Goal: Task Accomplishment & Management: Manage account settings

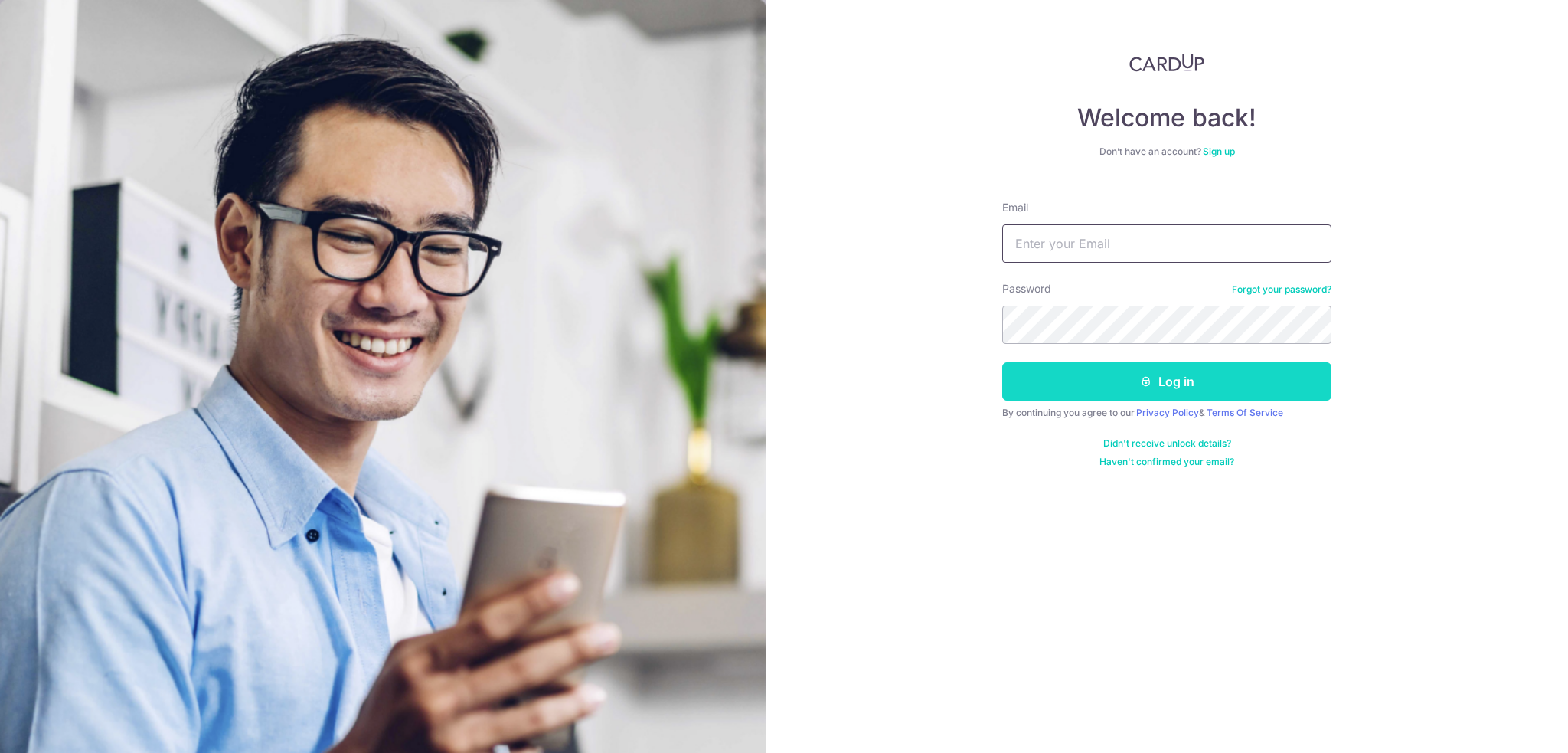
type input "Wingzero76@gmail.com"
click at [1133, 389] on button "Log in" at bounding box center [1166, 381] width 329 height 38
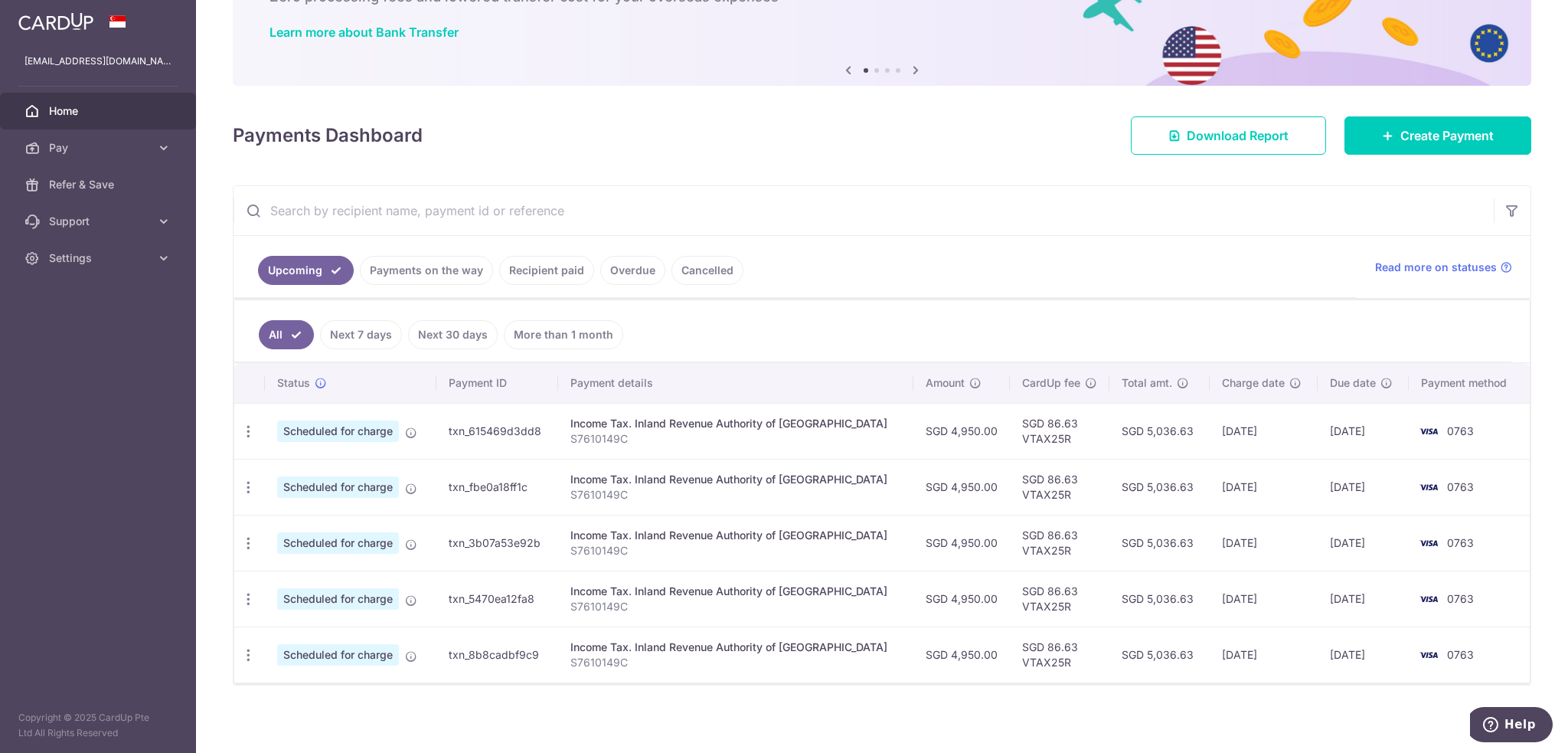
scroll to position [111, 0]
click at [164, 146] on icon at bounding box center [163, 147] width 15 height 15
click at [83, 247] on link "Cards" at bounding box center [98, 258] width 196 height 37
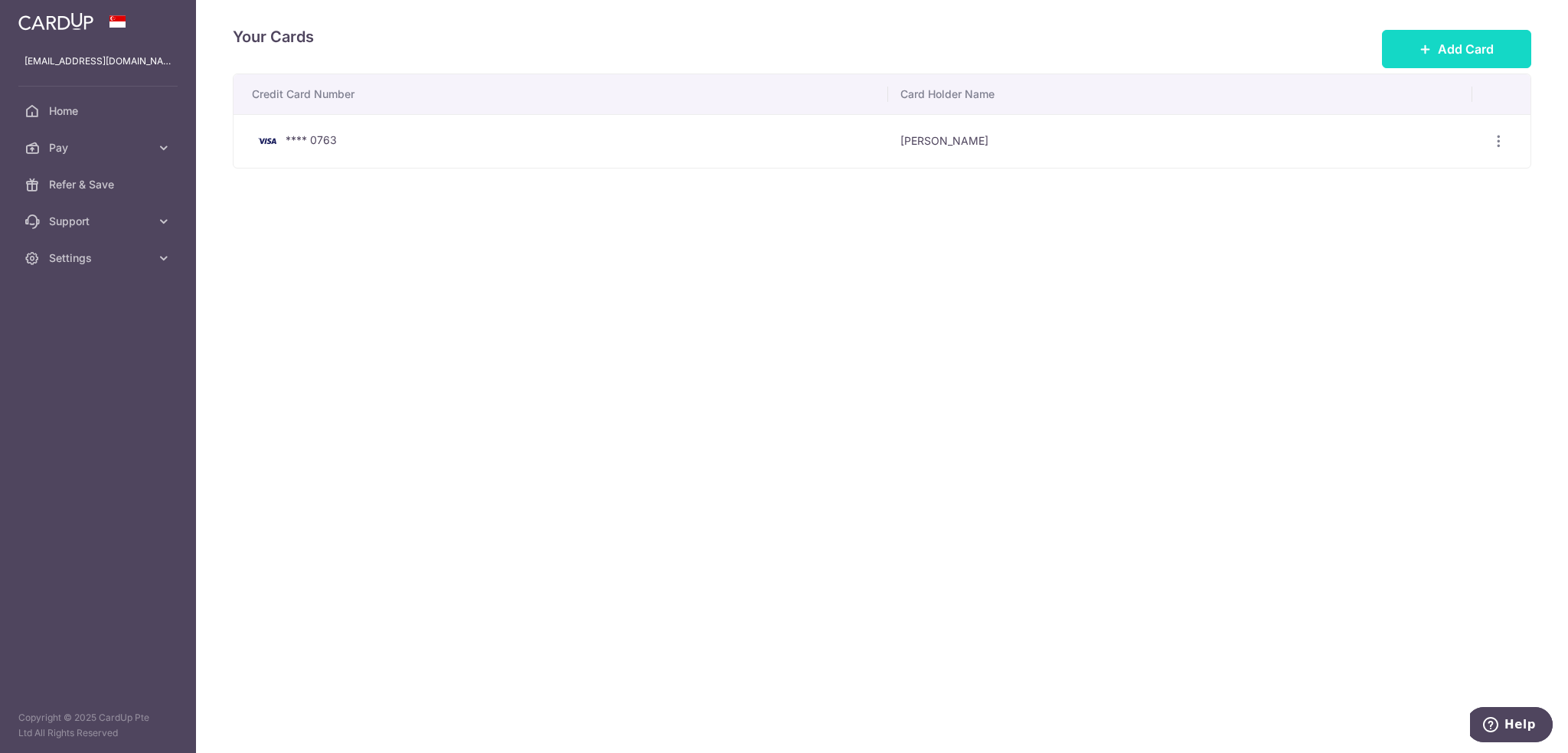
click at [1451, 60] on button "Add Card" at bounding box center [1456, 49] width 149 height 38
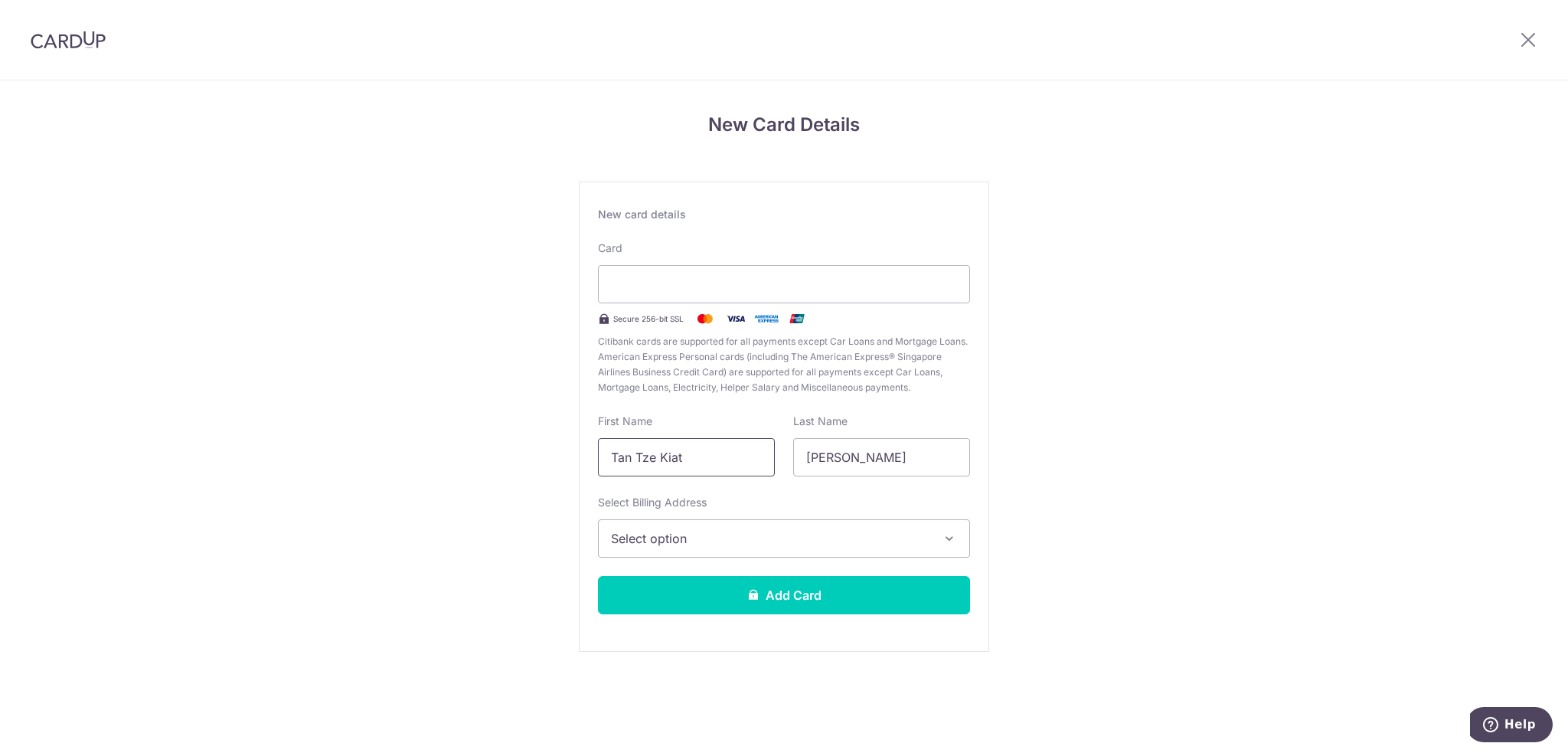
drag, startPoint x: 725, startPoint y: 445, endPoint x: 512, endPoint y: 456, distance: 213.3
click at [514, 456] on div "New Card Details New card details Card Secure 256-bit SSL Citibank cards are su…" at bounding box center [784, 401] width 1568 height 643
type input "Alvin"
type input "Tan"
click at [673, 532] on span "Select option" at bounding box center [770, 538] width 319 height 18
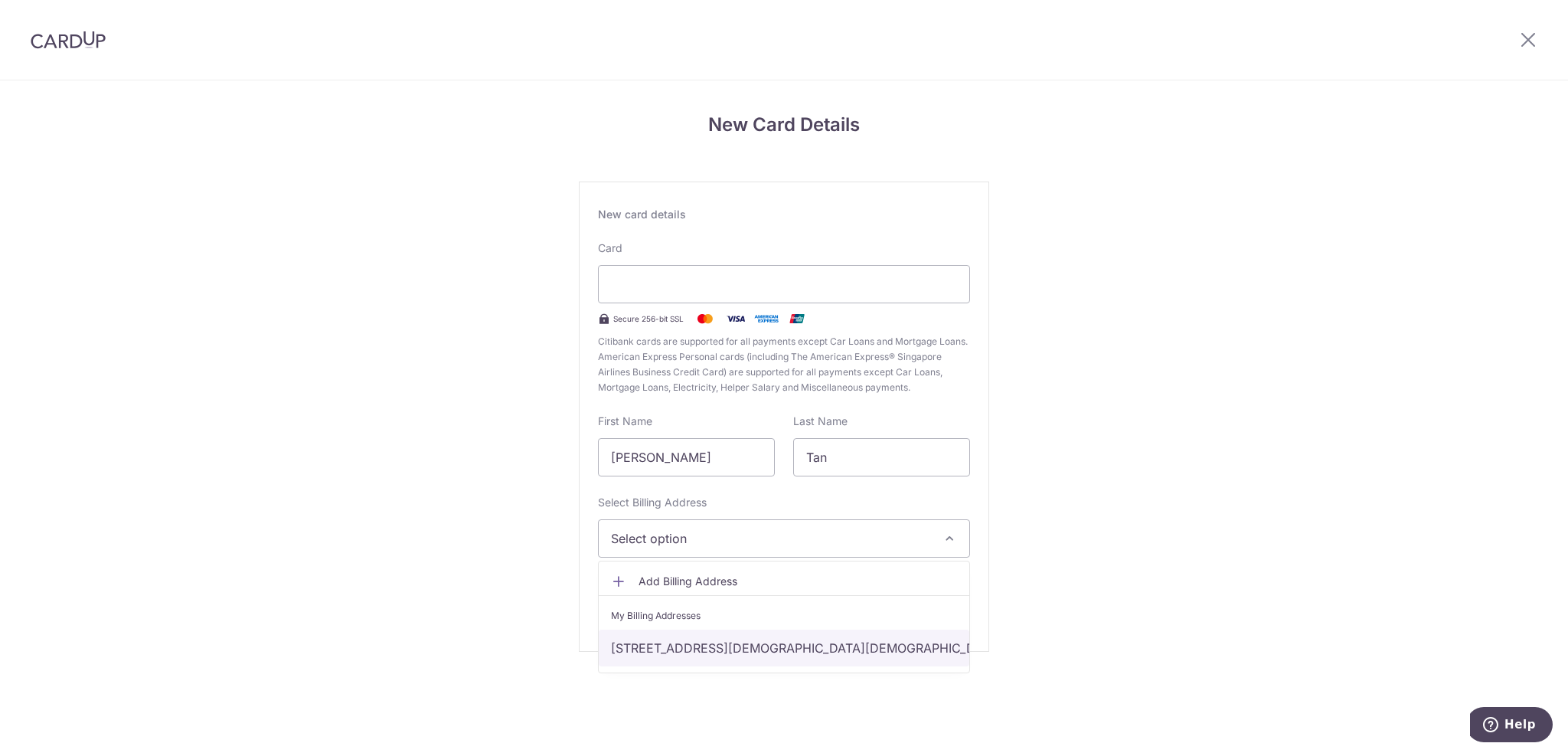
click at [710, 643] on link "99 PASIR RIS HEIGHTS, VUE 8 RESIDENCE, SINGAPORE, 03-28, Singapore, Singapore-5…" at bounding box center [784, 648] width 371 height 37
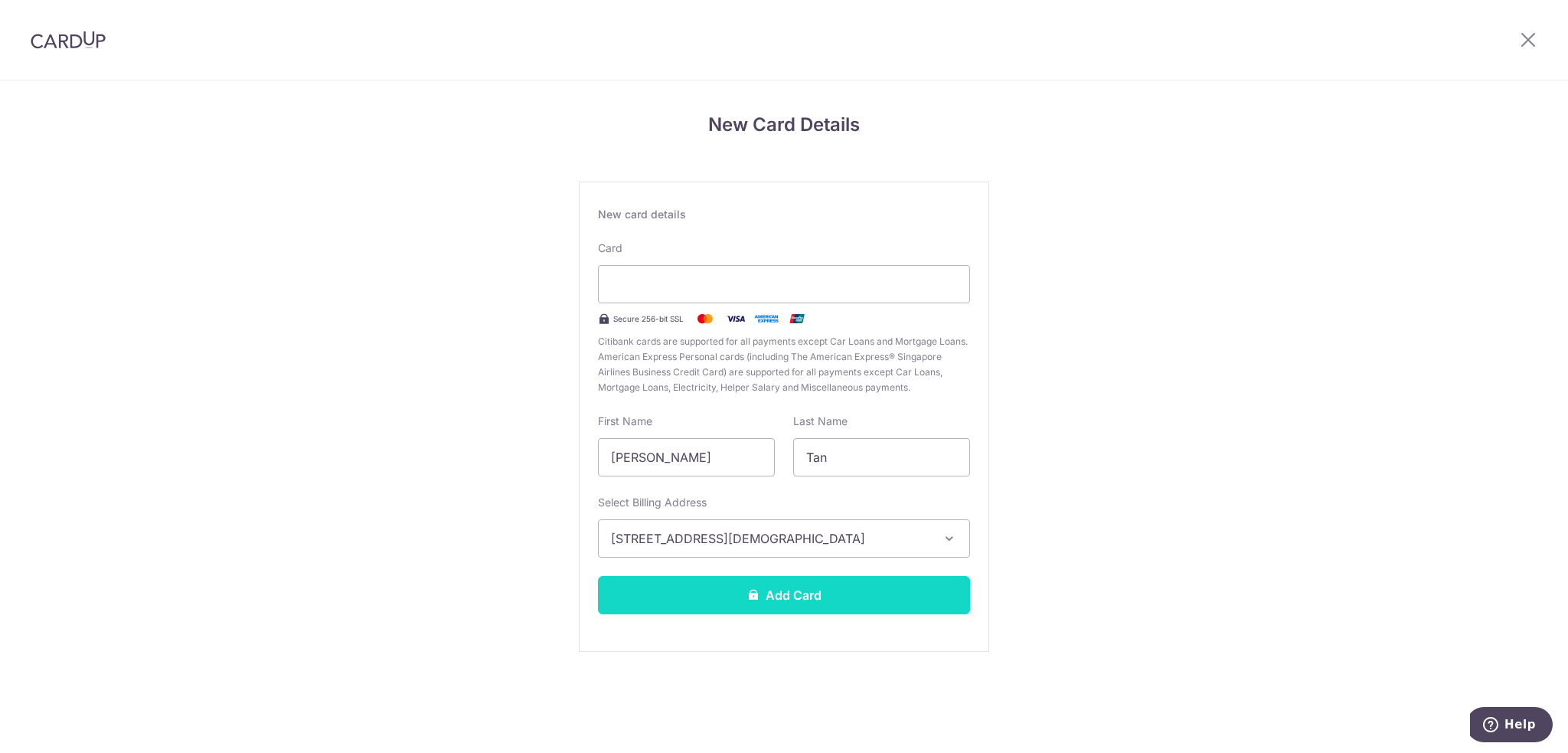
click at [804, 594] on button "Add Card" at bounding box center [784, 595] width 372 height 38
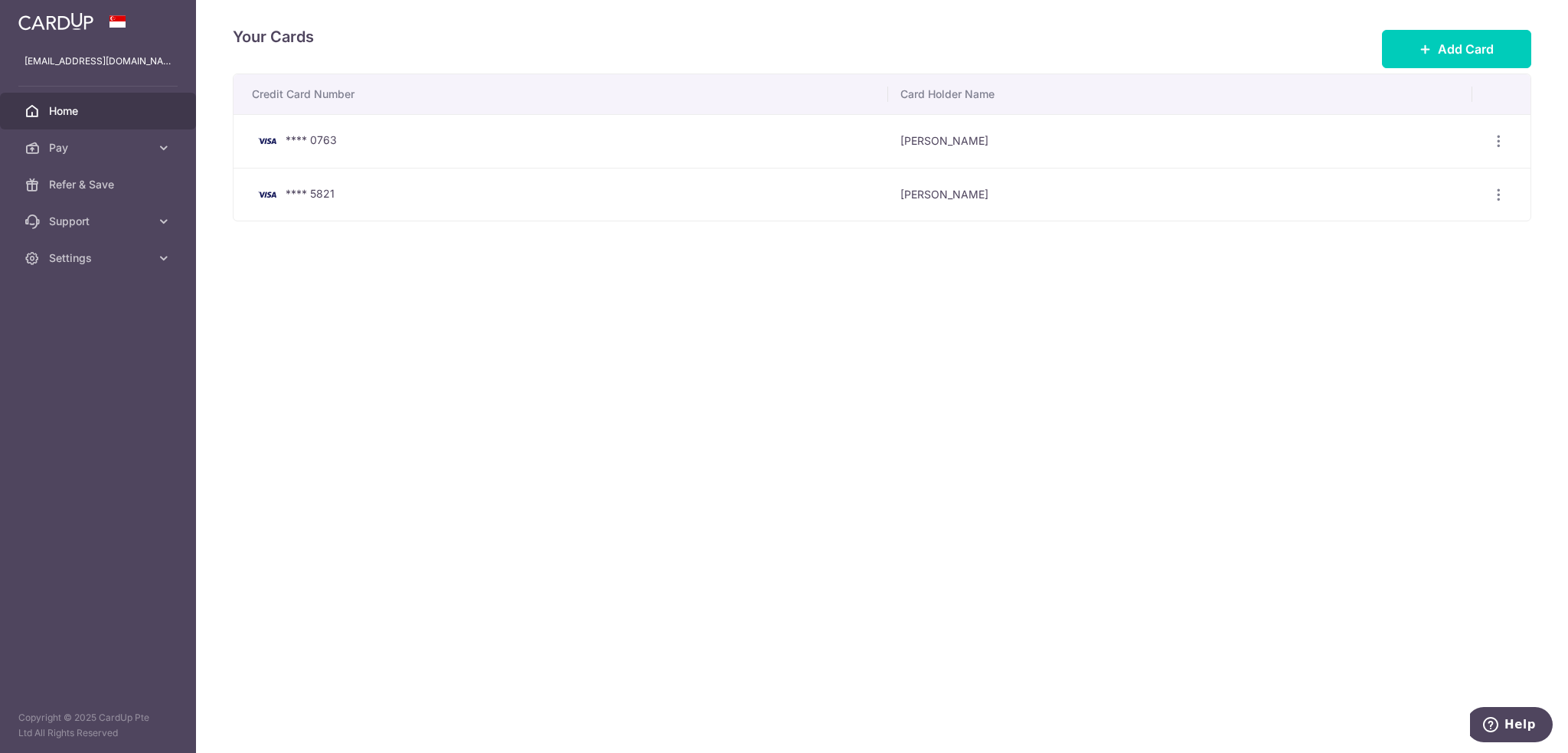
click at [135, 111] on span "Home" at bounding box center [99, 110] width 101 height 15
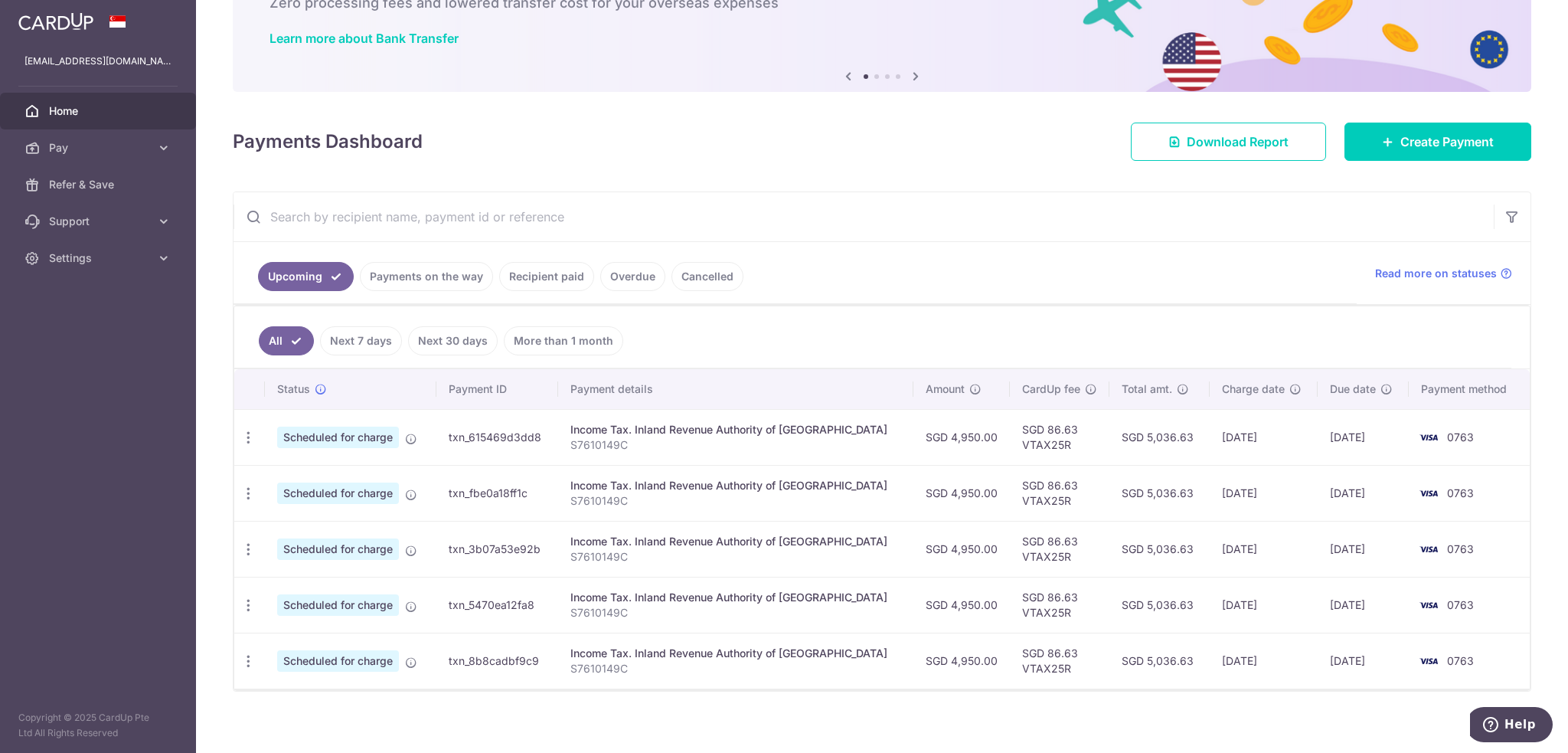
scroll to position [111, 0]
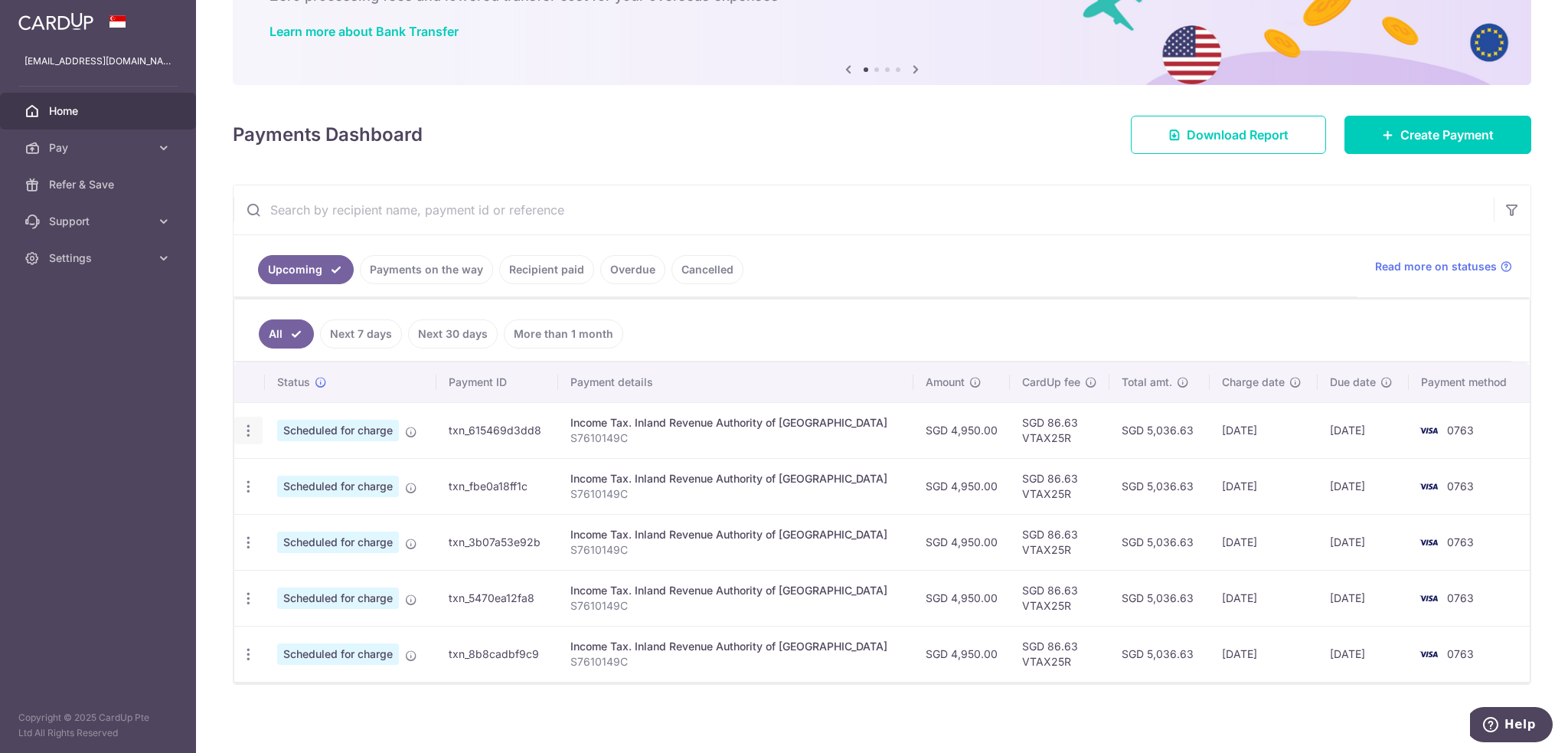
click at [252, 431] on icon "button" at bounding box center [249, 431] width 16 height 16
click at [303, 463] on span "Update payment" at bounding box center [330, 472] width 104 height 18
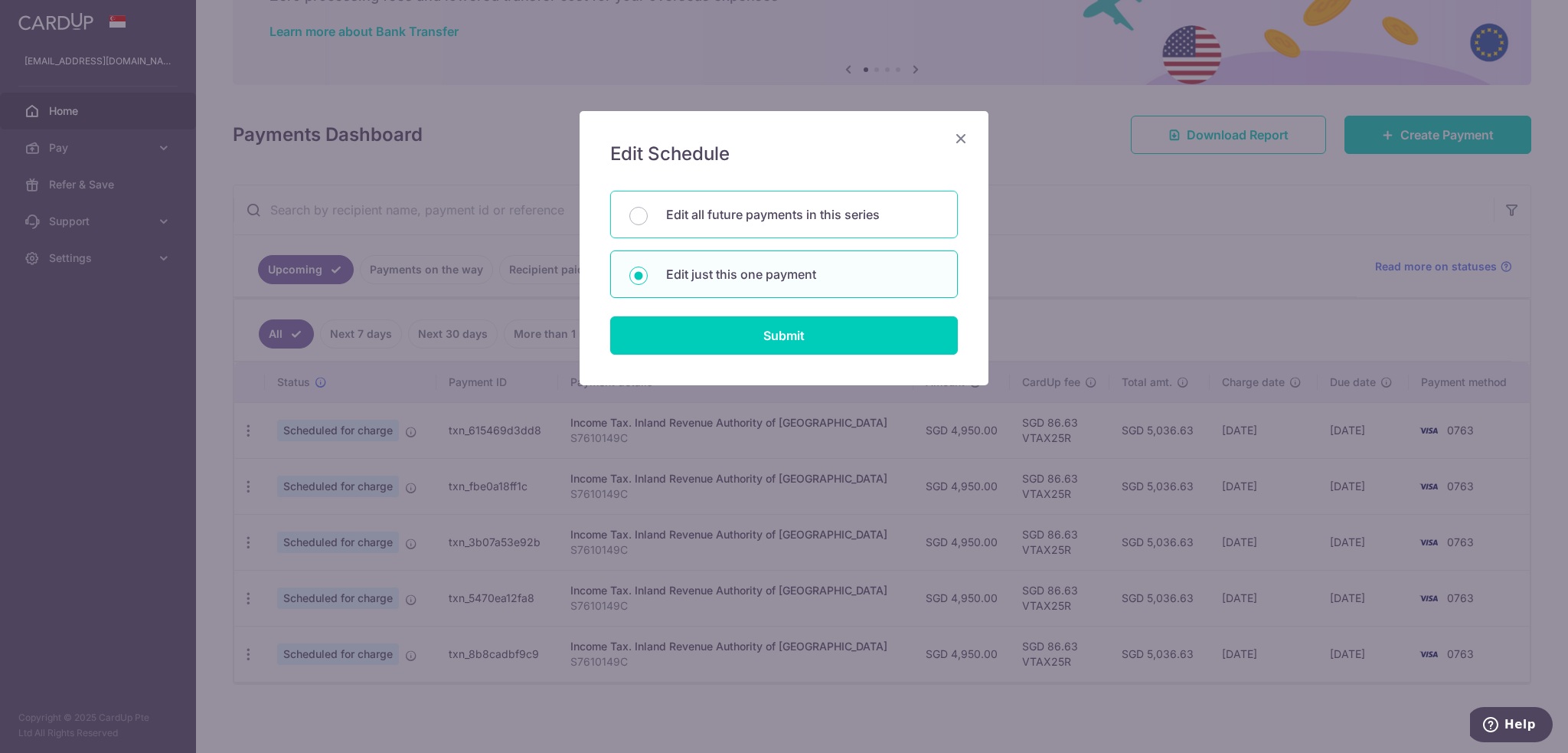
click at [828, 224] on div "Edit all future payments in this series" at bounding box center [784, 214] width 348 height 47
radio input "true"
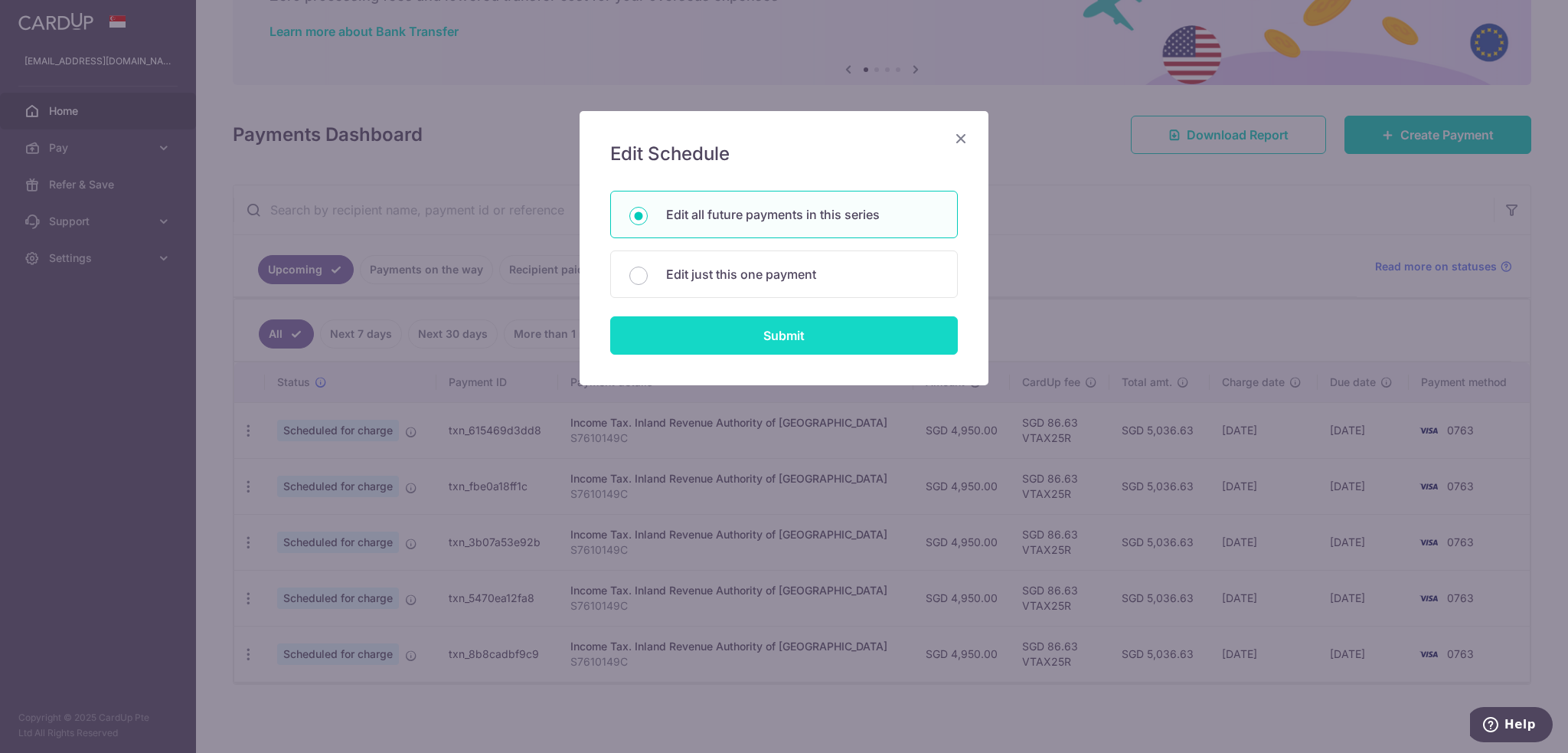
click at [752, 341] on input "Submit" at bounding box center [784, 335] width 348 height 38
radio input "true"
type input "4,950.00"
type input "S7610149C"
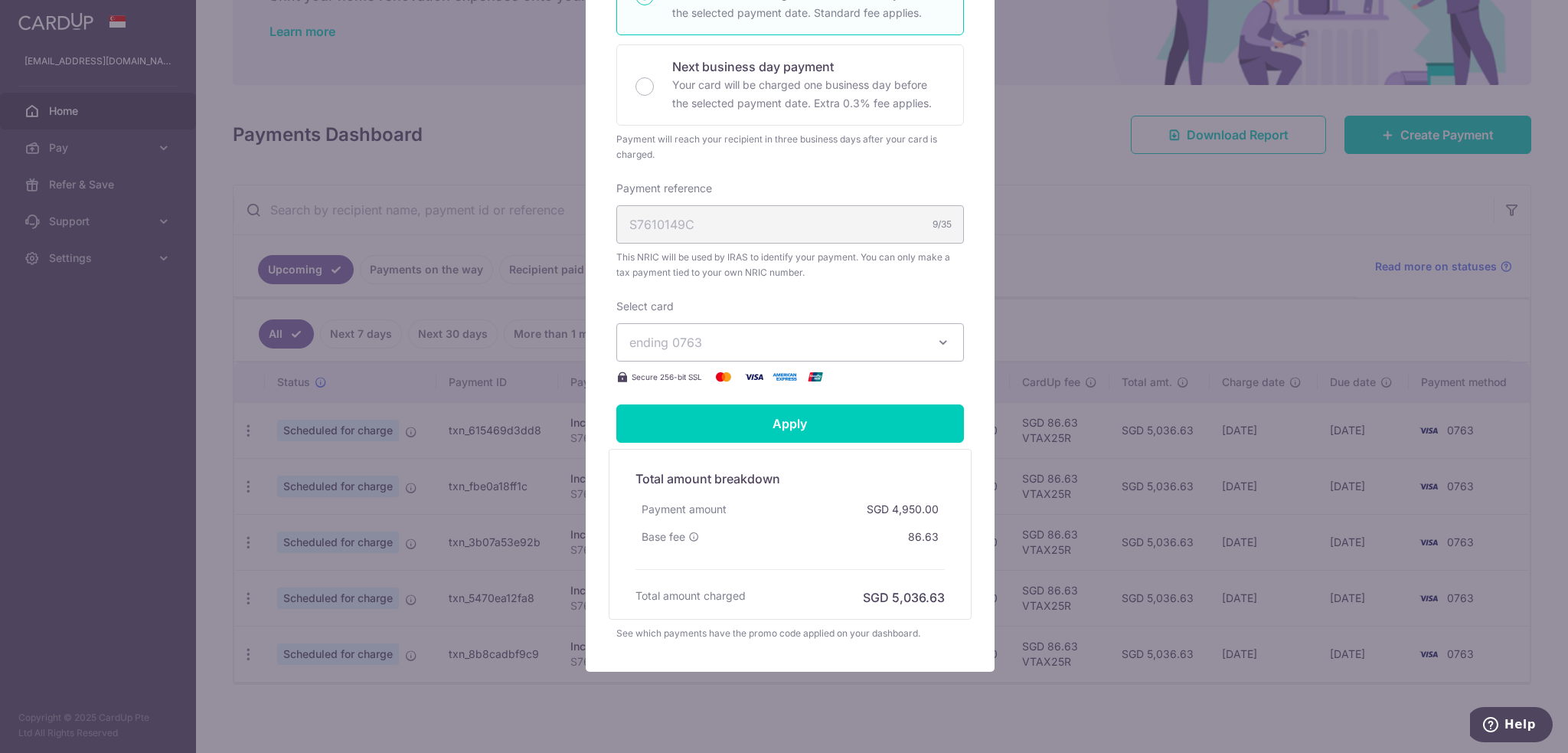
scroll to position [383, 0]
click at [935, 341] on icon "button" at bounding box center [942, 341] width 15 height 15
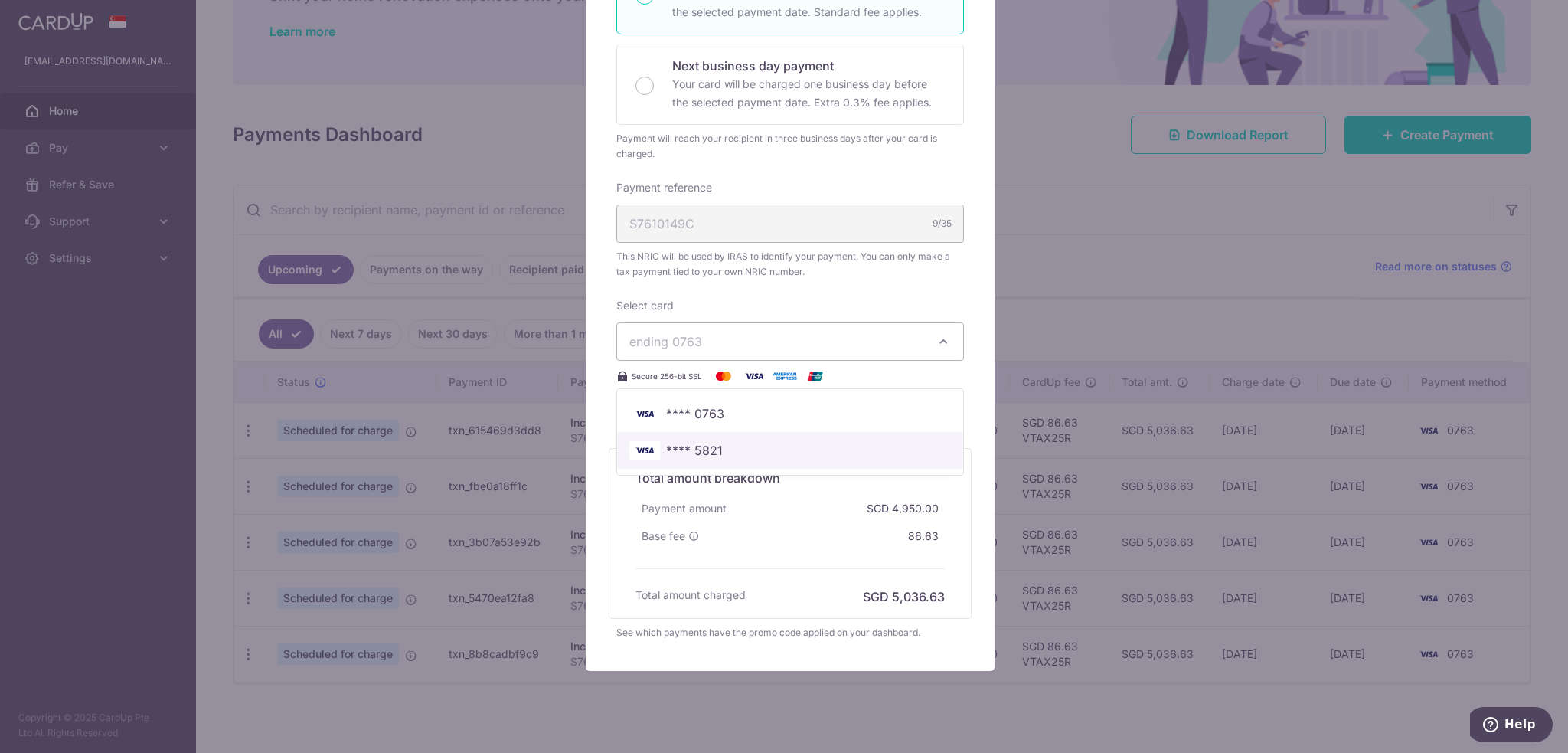
click at [699, 447] on span "**** 5821" at bounding box center [694, 450] width 57 height 18
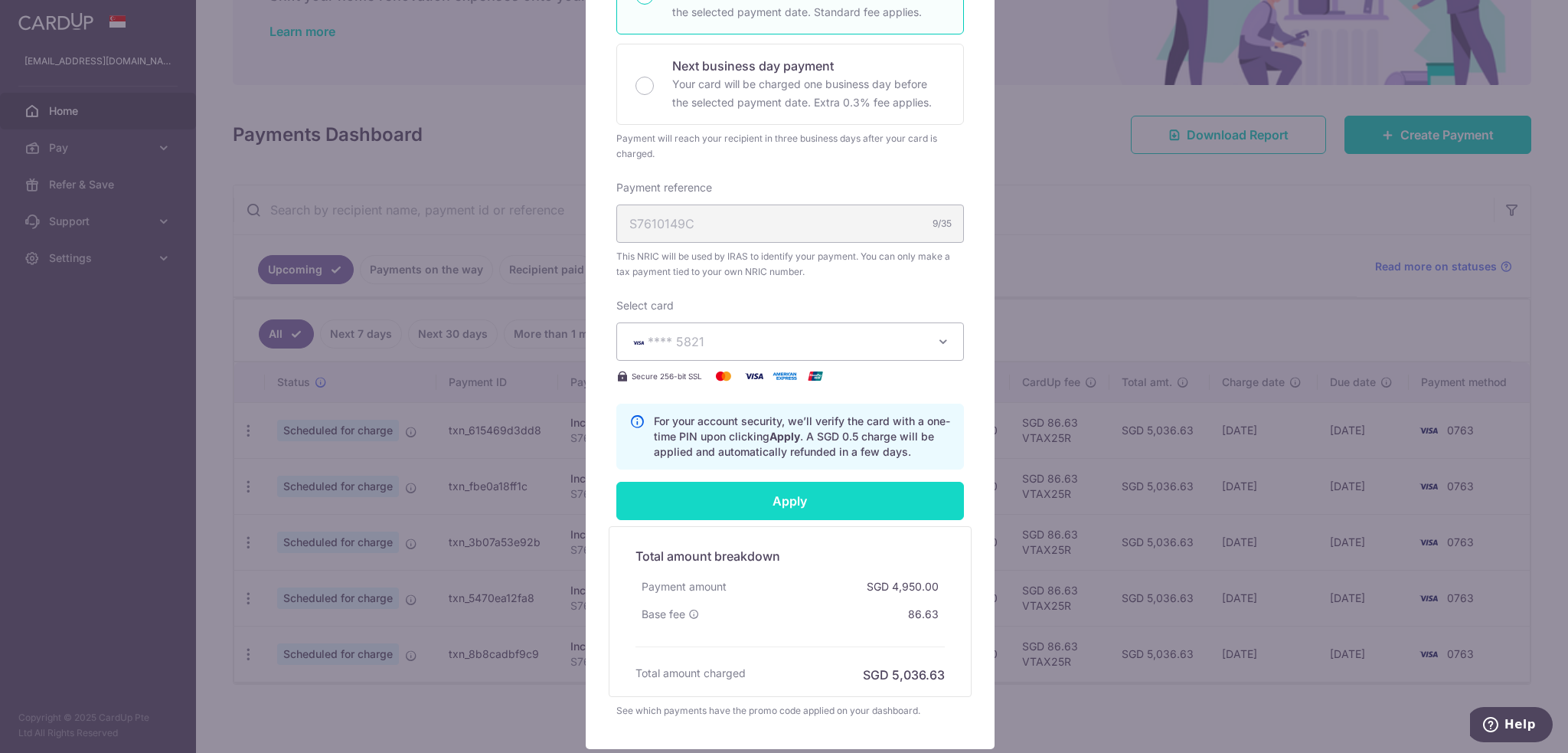
click at [805, 505] on input "Apply" at bounding box center [790, 501] width 348 height 38
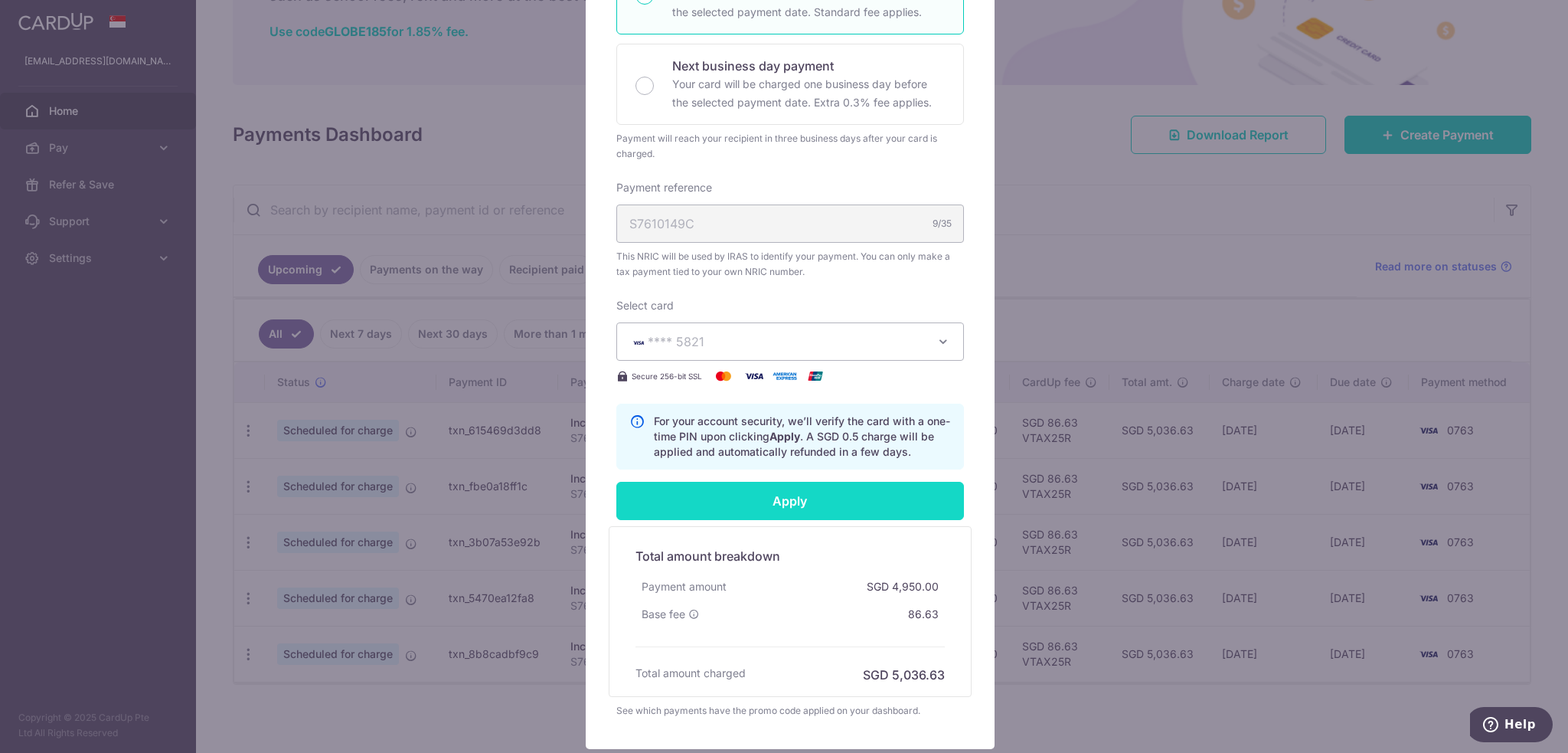
type input "Successfully Applied"
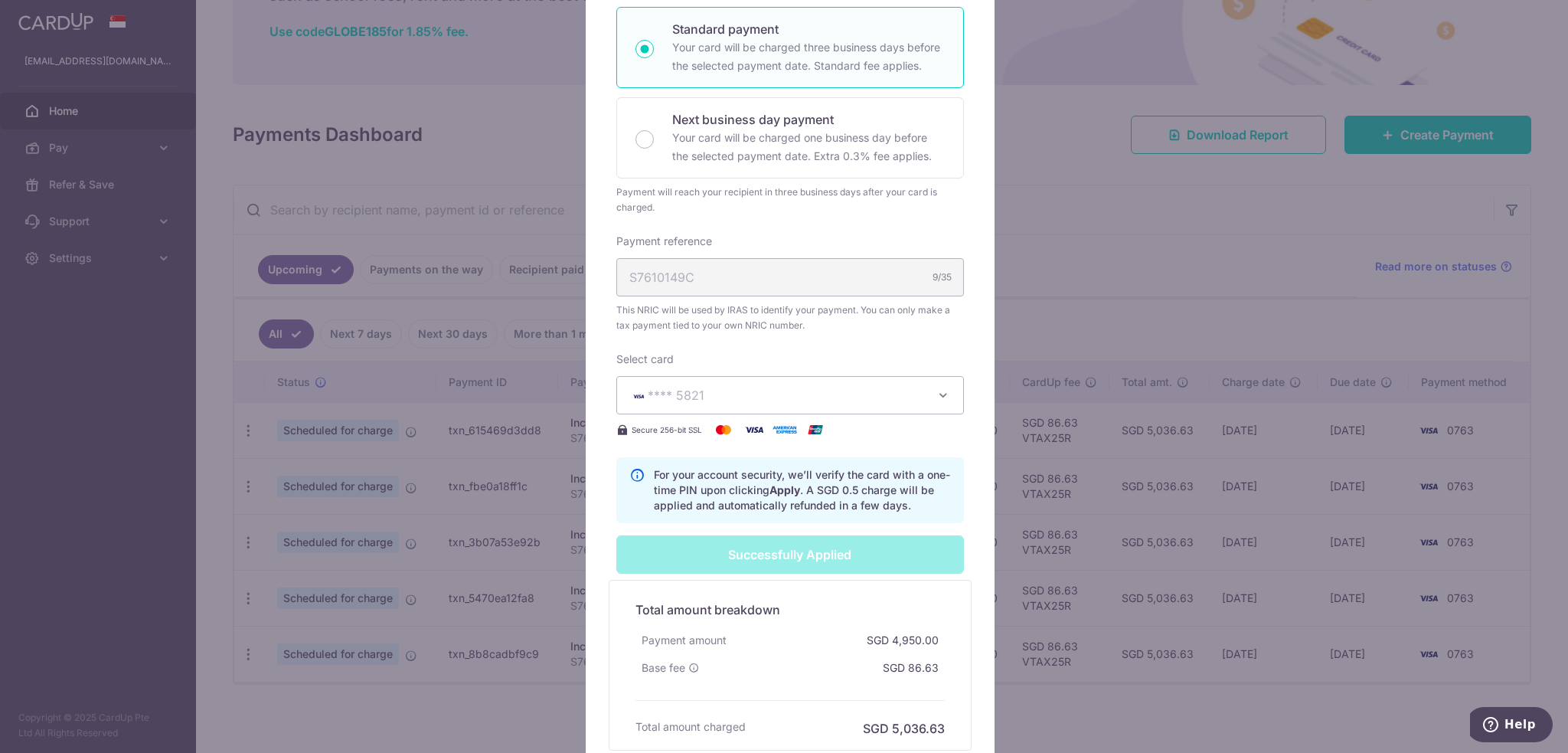
scroll to position [436, 0]
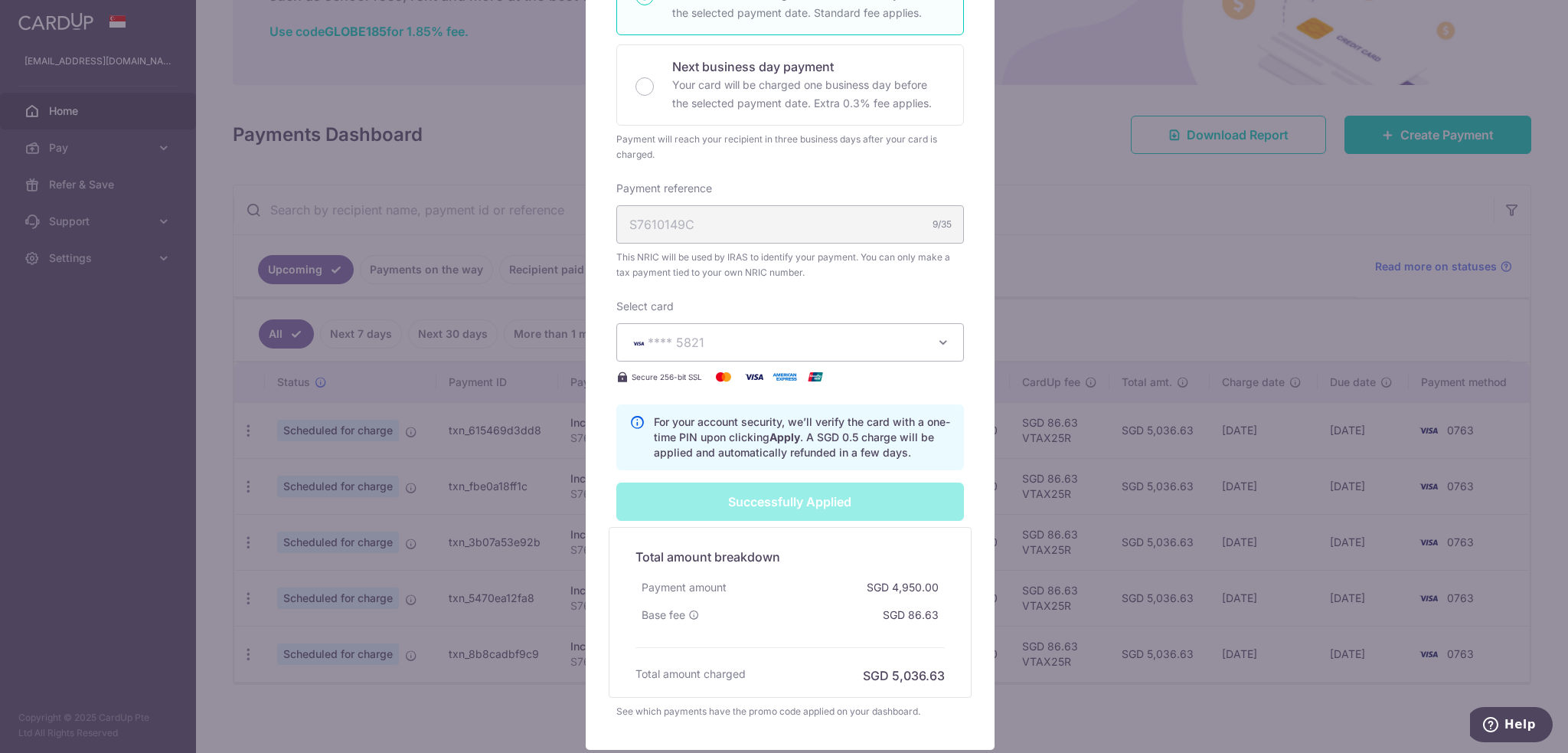
click at [777, 503] on div "Successfully Applied" at bounding box center [789, 502] width 366 height 38
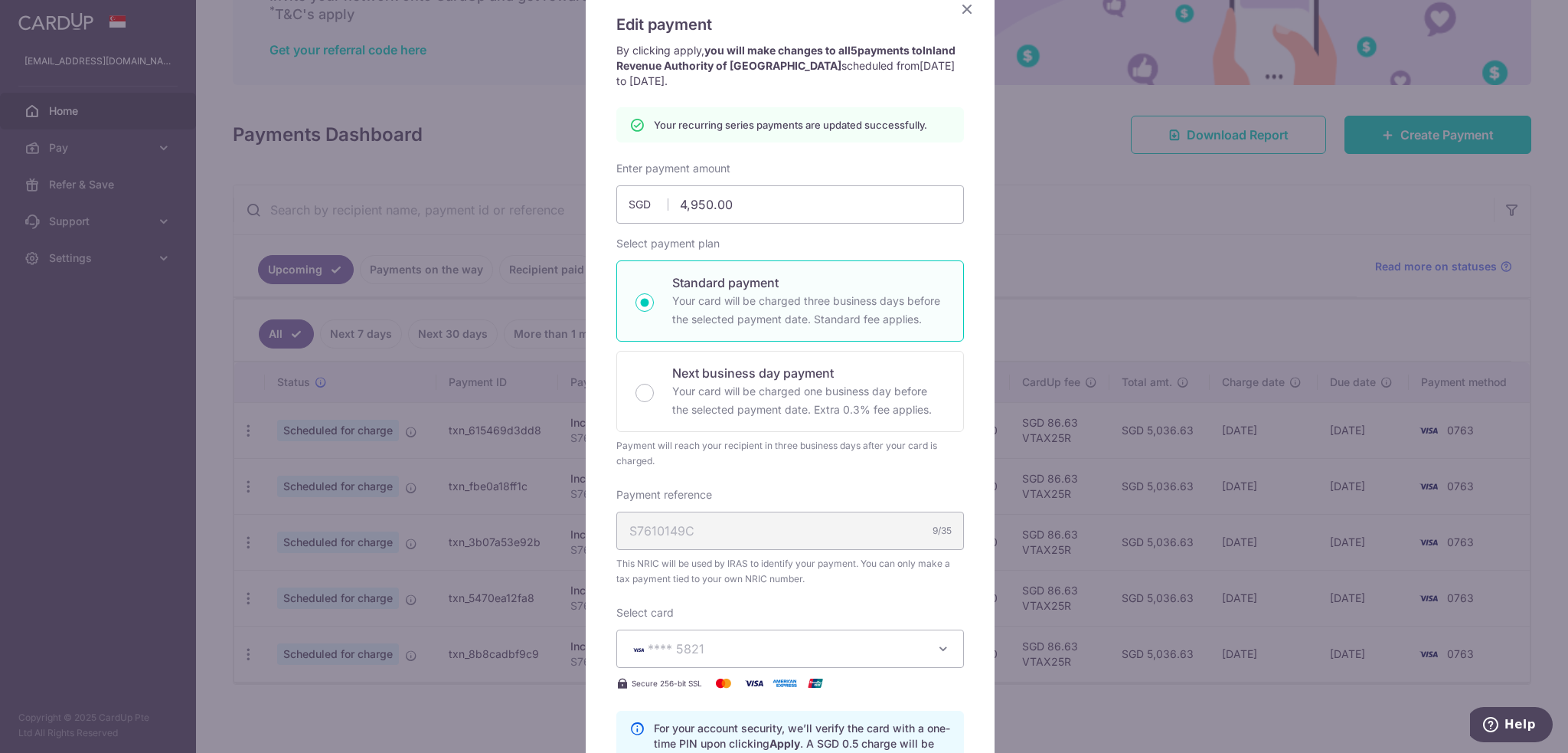
scroll to position [0, 0]
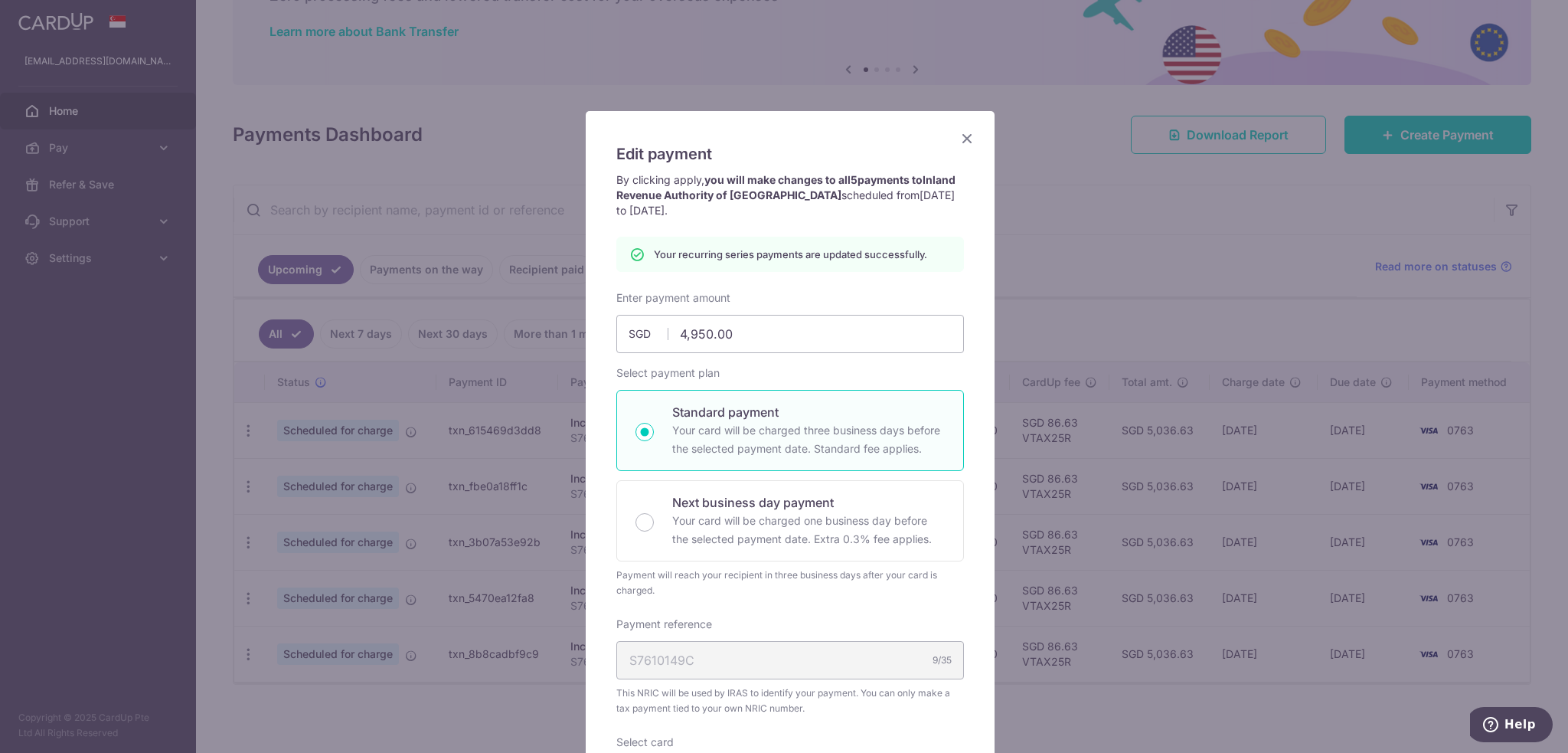
click at [960, 142] on icon "Close" at bounding box center [966, 138] width 18 height 19
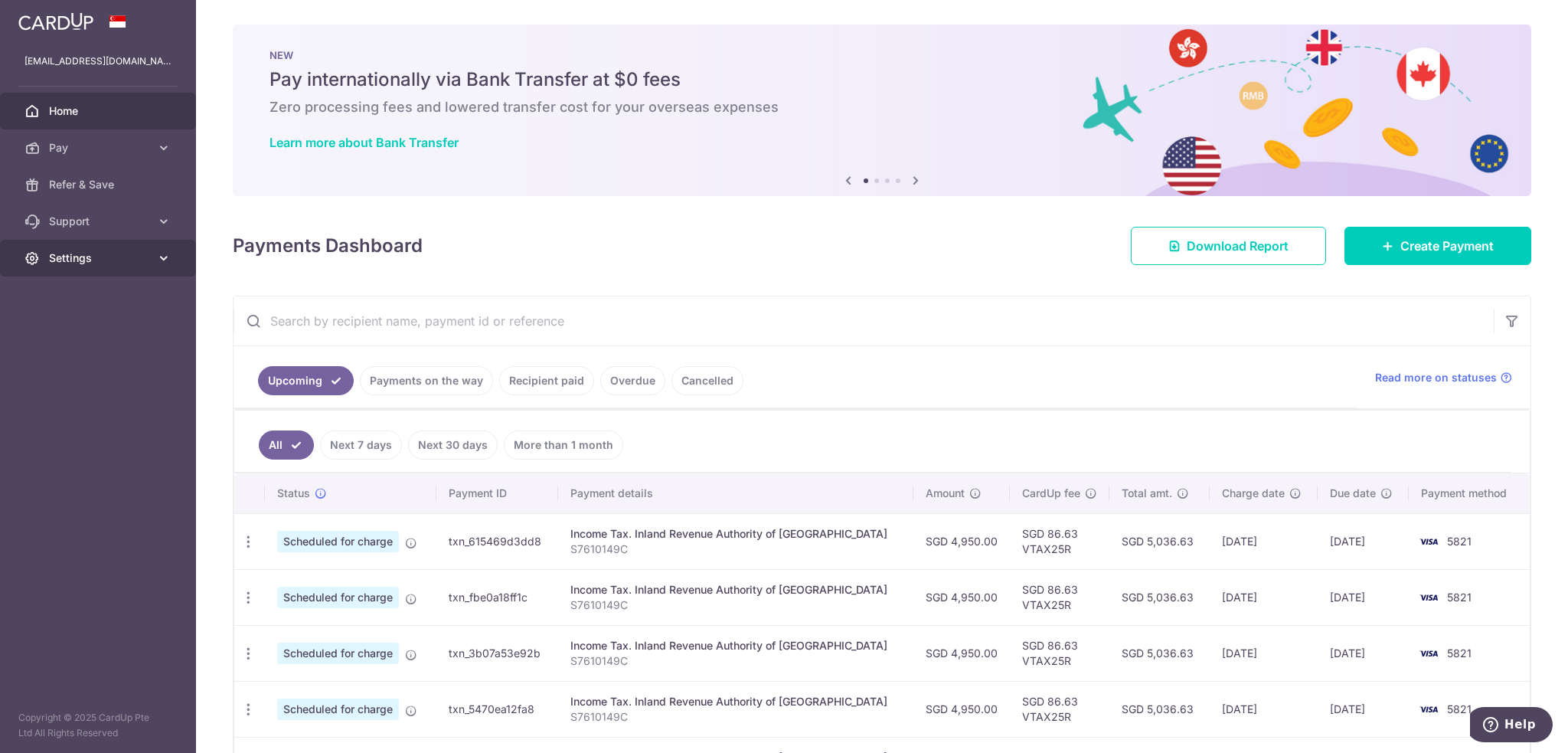
click at [169, 253] on icon at bounding box center [163, 257] width 15 height 15
click at [72, 338] on span "Logout" at bounding box center [99, 331] width 101 height 15
